Goal: Find specific page/section: Find specific page/section

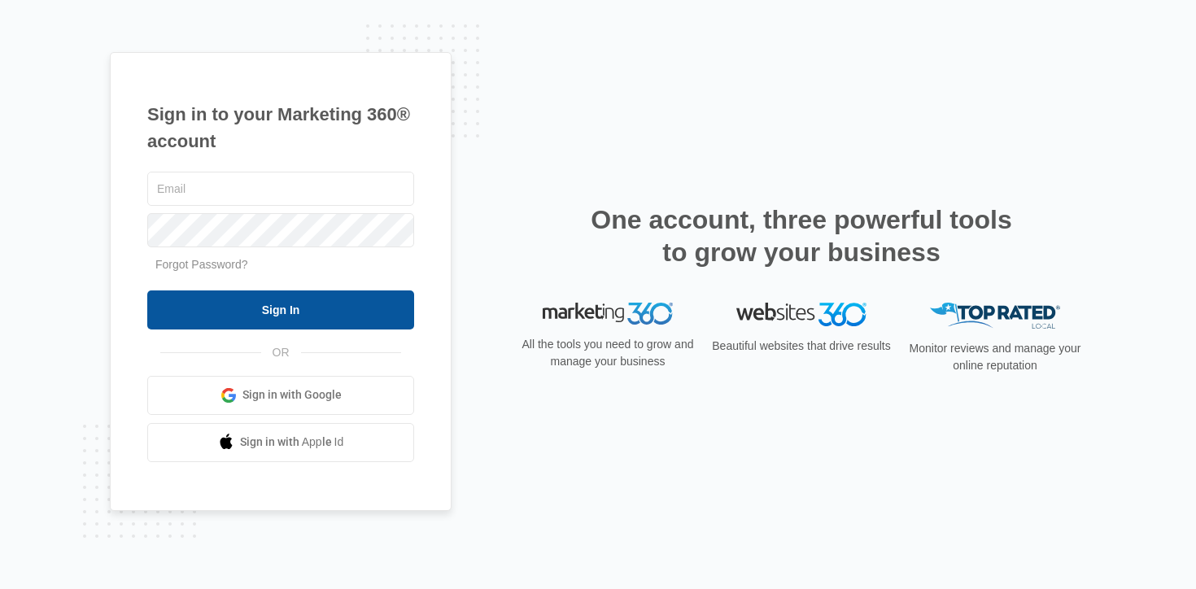
type input "[EMAIL_ADDRESS][DOMAIN_NAME]"
click at [290, 308] on input "Sign In" at bounding box center [280, 309] width 267 height 39
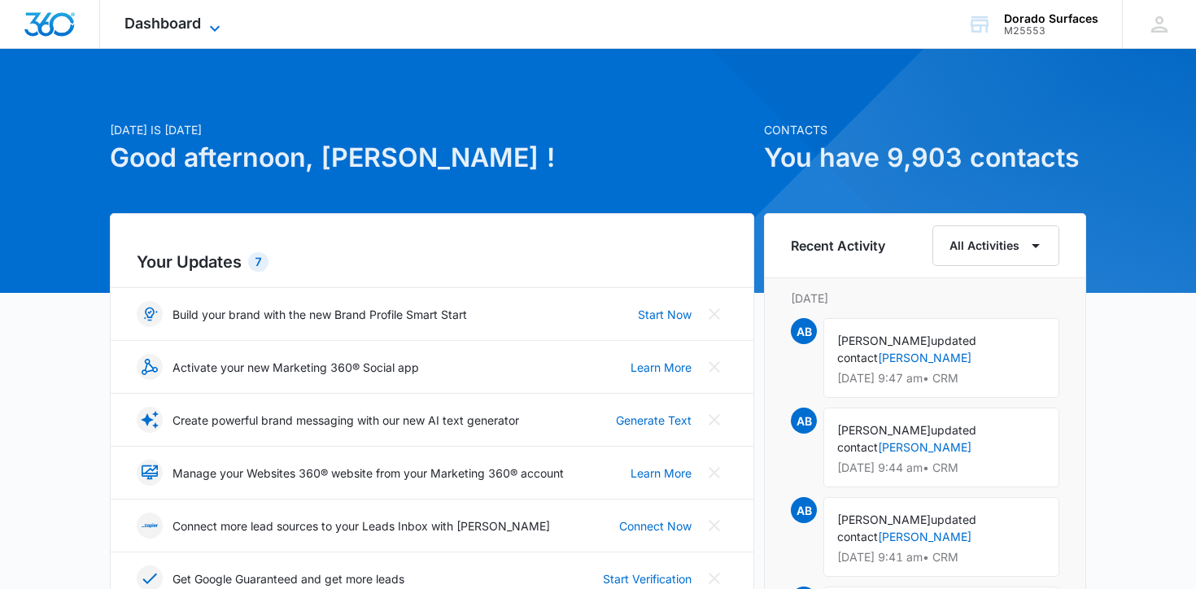
click at [215, 22] on icon at bounding box center [215, 29] width 20 height 20
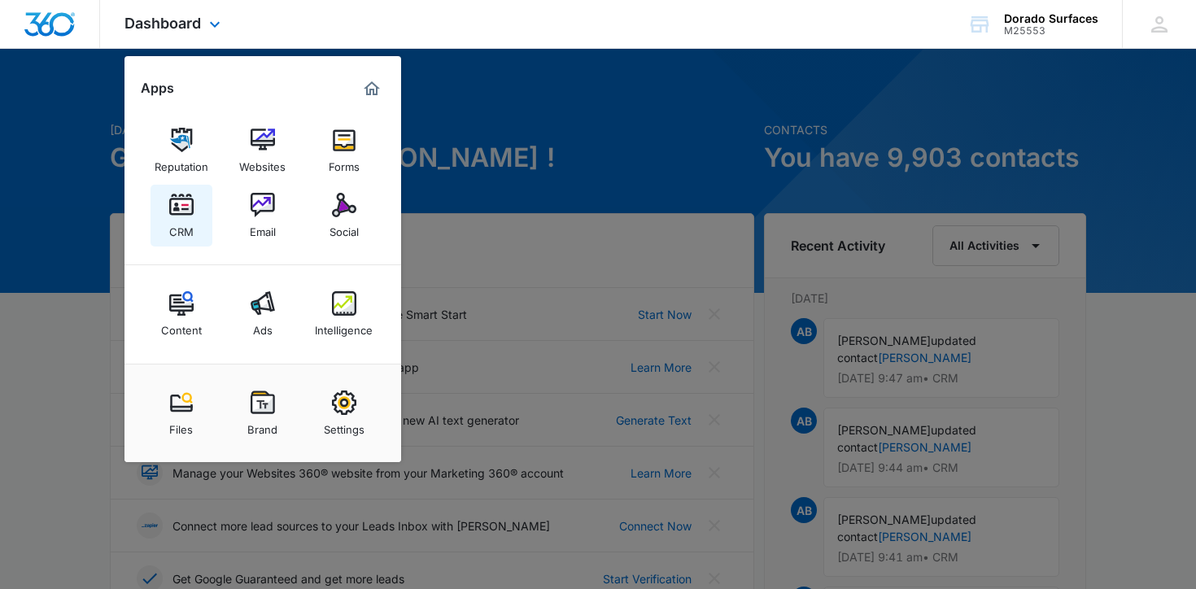
click at [183, 228] on div "CRM" at bounding box center [181, 227] width 24 height 21
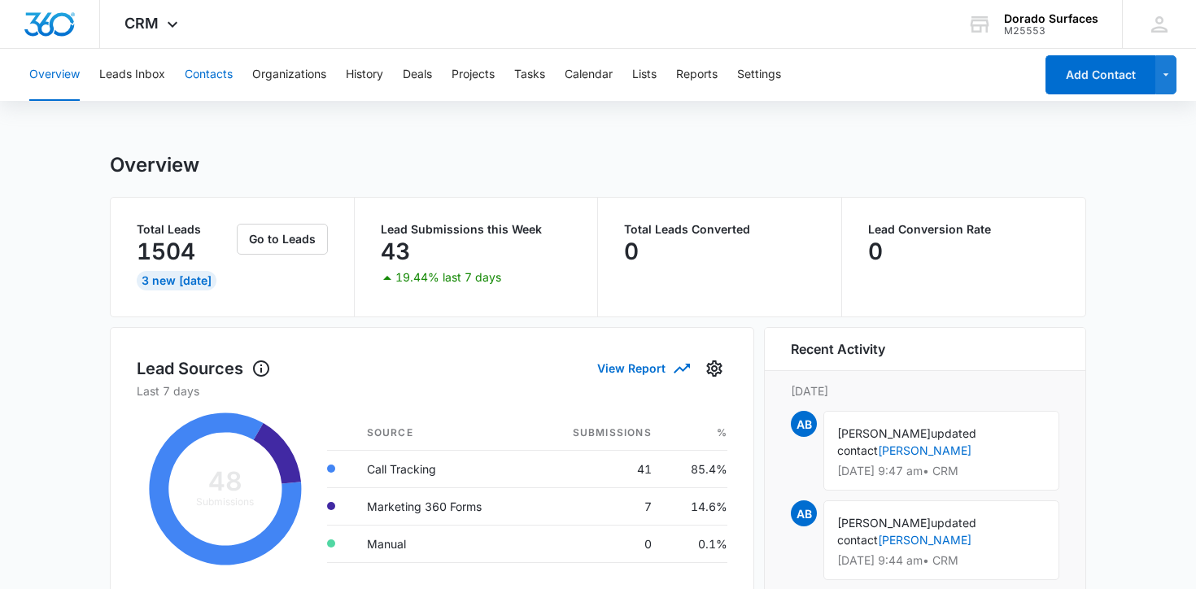
click at [212, 72] on button "Contacts" at bounding box center [209, 75] width 48 height 52
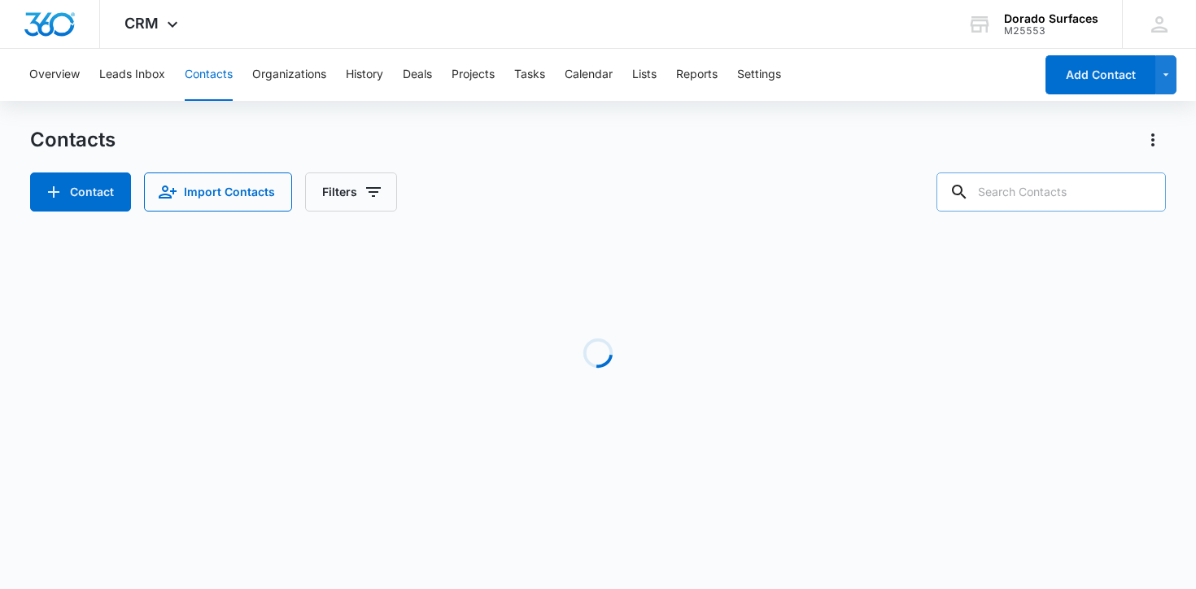
click at [1064, 194] on input "text" at bounding box center [1050, 191] width 229 height 39
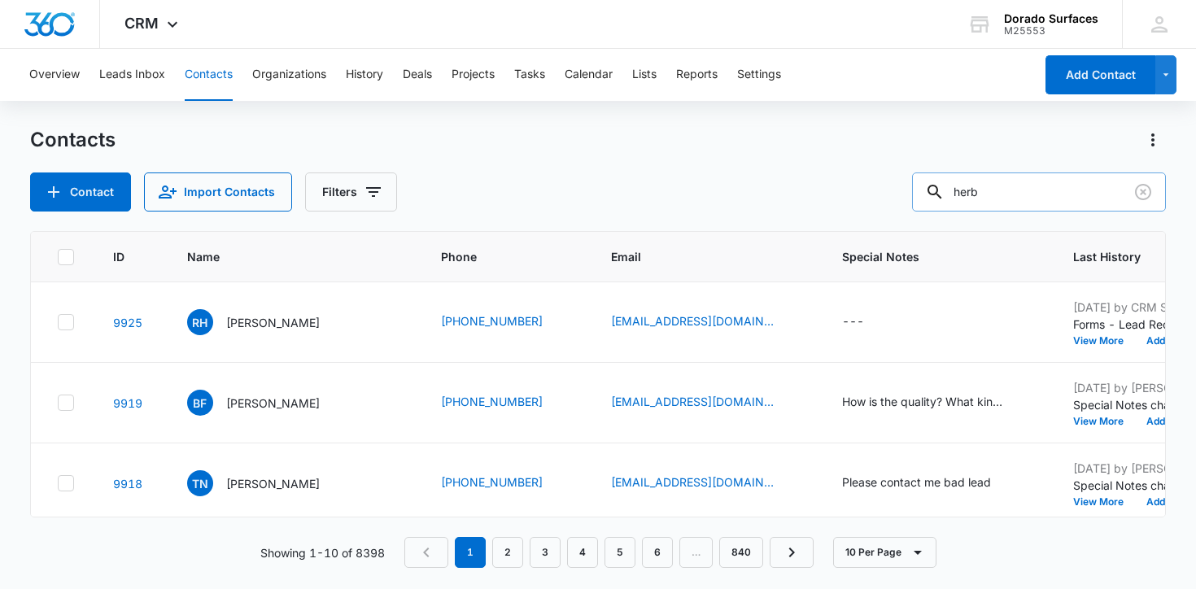
type input "herb"
